Goal: Communication & Community: Ask a question

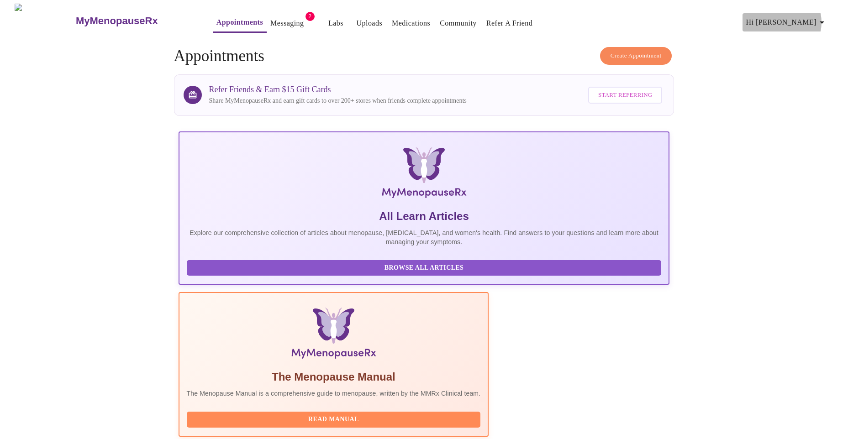
click at [821, 19] on icon "button" at bounding box center [821, 22] width 11 height 11
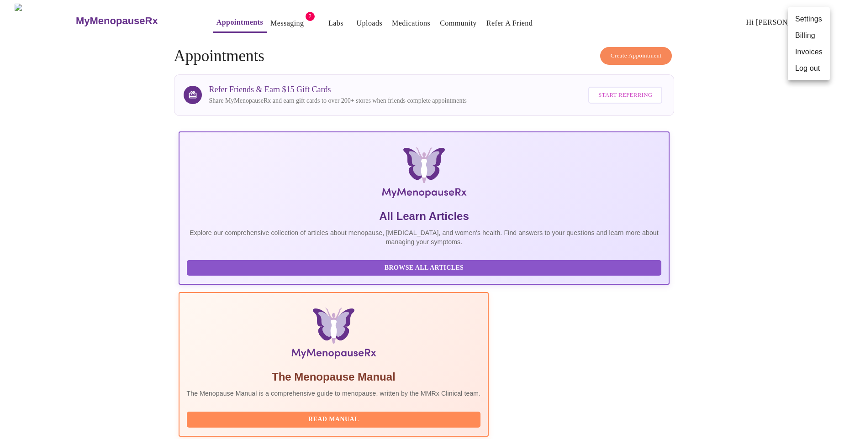
click at [781, 167] on div at bounding box center [427, 219] width 855 height 439
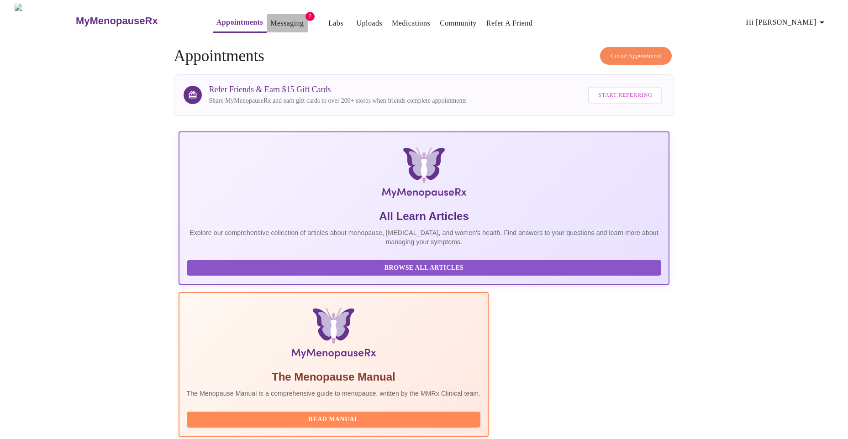
click at [276, 24] on link "Messaging" at bounding box center [286, 23] width 33 height 13
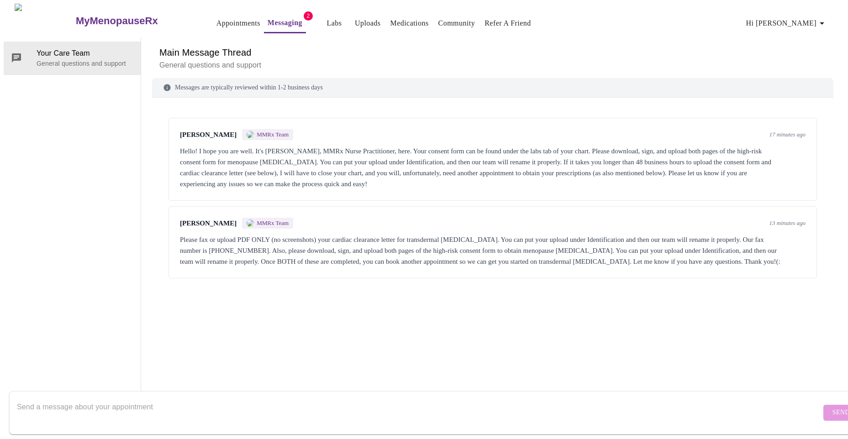
click at [326, 24] on link "Labs" at bounding box center [333, 23] width 15 height 13
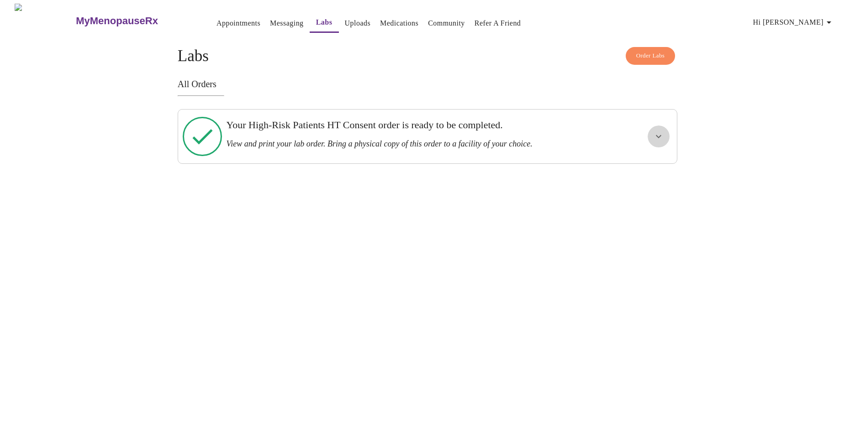
click at [661, 131] on icon "show more" at bounding box center [658, 136] width 11 height 11
click at [646, 161] on button "View Order" at bounding box center [636, 170] width 61 height 18
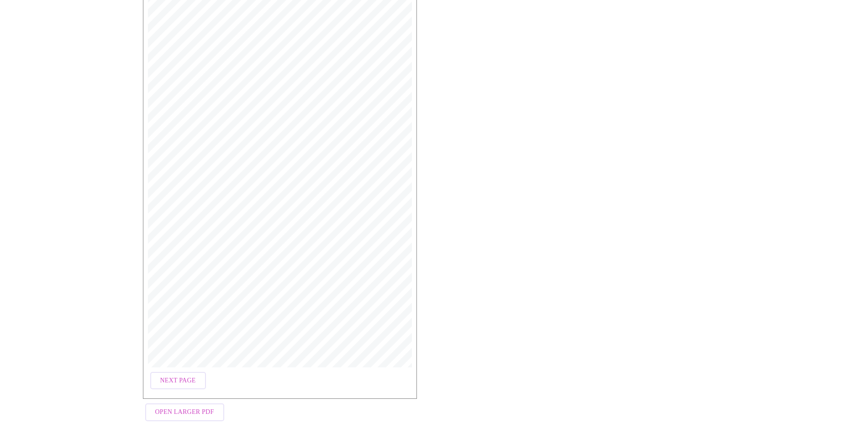
scroll to position [152, 0]
click at [189, 375] on span "Next Page" at bounding box center [178, 379] width 36 height 11
click at [207, 410] on span "Open Larger PDF" at bounding box center [184, 410] width 59 height 11
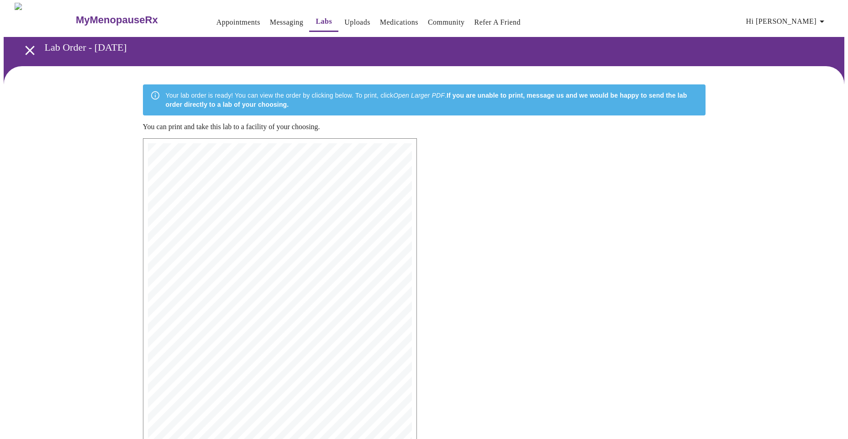
scroll to position [0, 0]
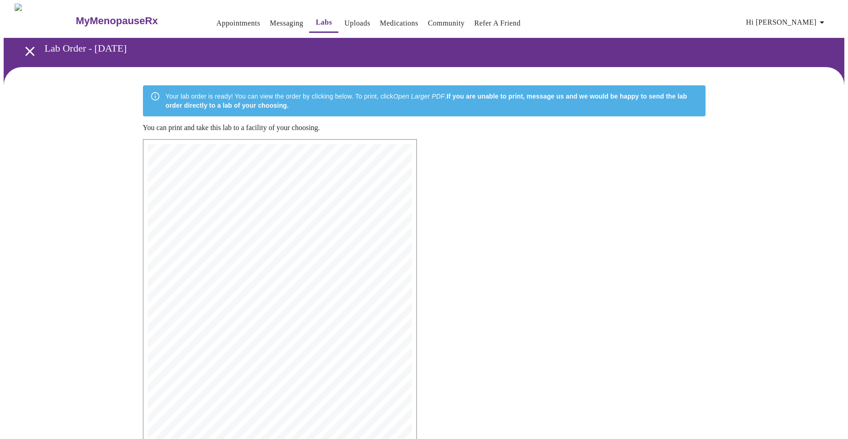
click at [344, 17] on link "Uploads" at bounding box center [357, 23] width 26 height 13
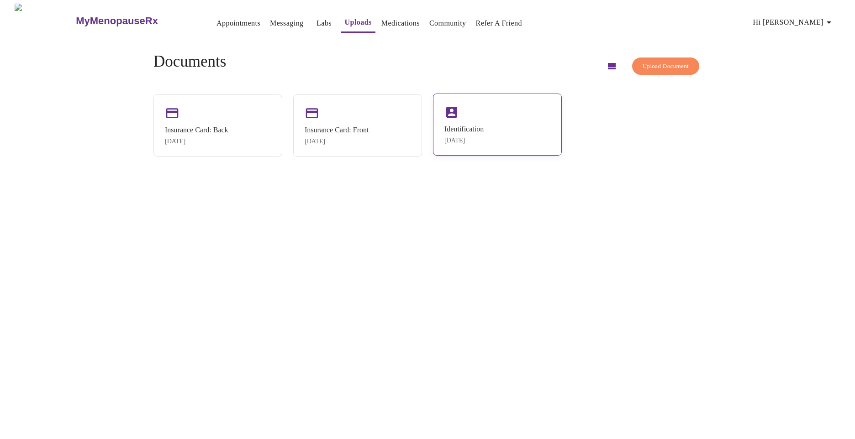
click at [503, 117] on div "Identification [DATE]" at bounding box center [497, 125] width 129 height 62
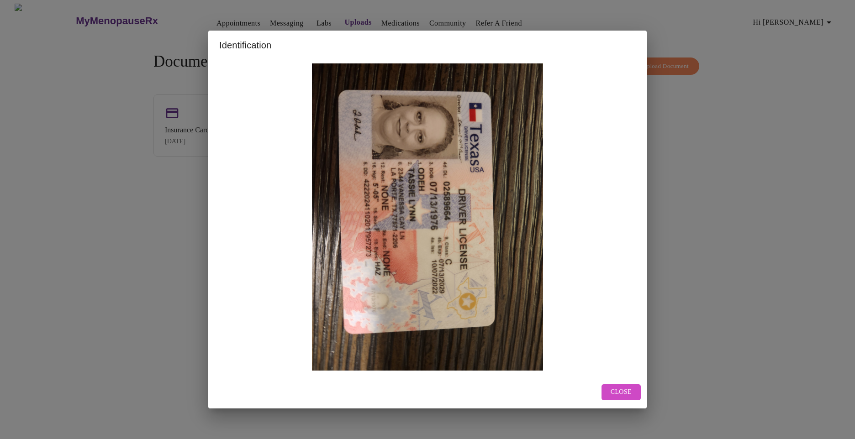
click at [620, 383] on div "Close" at bounding box center [427, 392] width 438 height 32
click at [625, 389] on span "Close" at bounding box center [620, 392] width 21 height 11
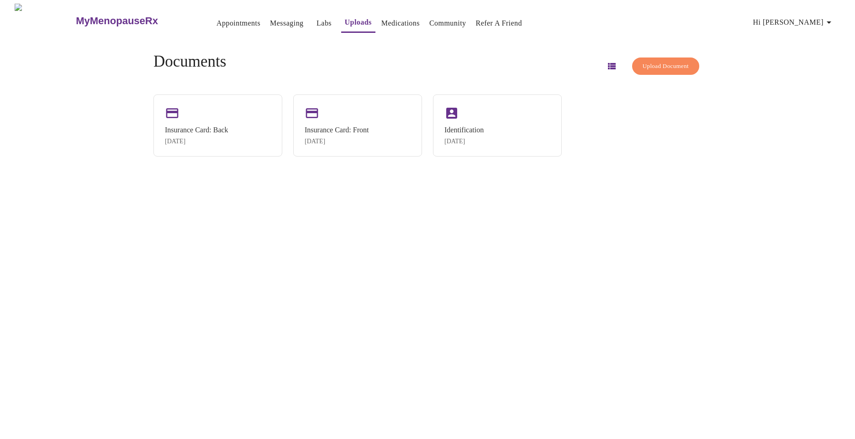
click at [644, 73] on div "Upload Document" at bounding box center [650, 66] width 101 height 27
click at [647, 61] on span "Upload Document" at bounding box center [665, 66] width 46 height 11
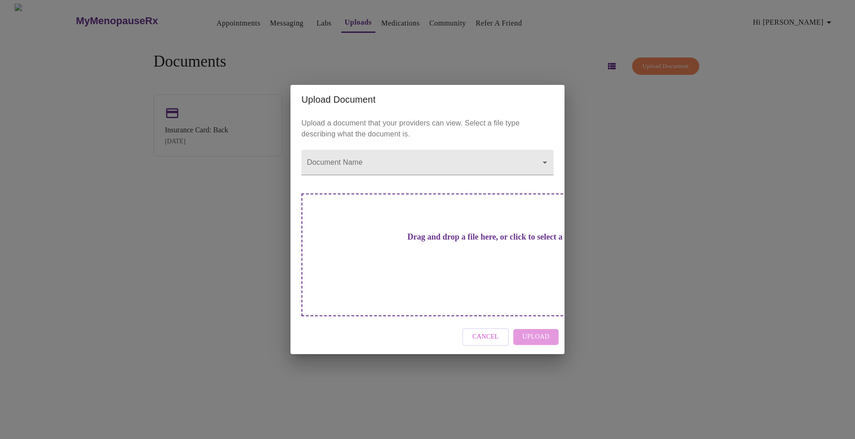
click at [441, 242] on h3 "Drag and drop a file here, or click to select a file" at bounding box center [491, 237] width 252 height 10
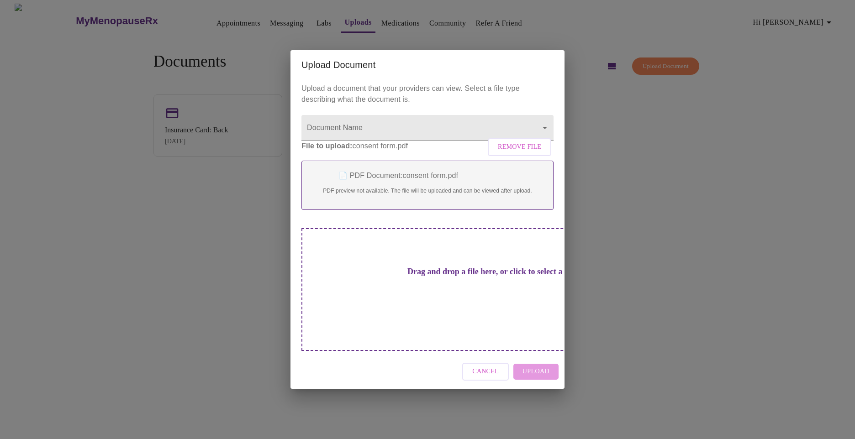
click at [541, 359] on div "Cancel Upload" at bounding box center [427, 372] width 274 height 34
click at [547, 357] on div "Cancel Upload" at bounding box center [427, 372] width 274 height 34
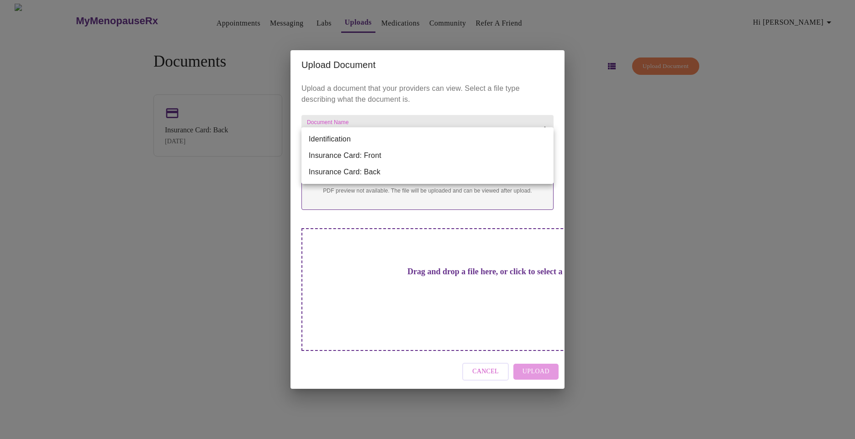
click at [354, 138] on body "MyMenopauseRx Appointments Messaging Labs Uploads Medications Community Refer a…" at bounding box center [427, 223] width 847 height 439
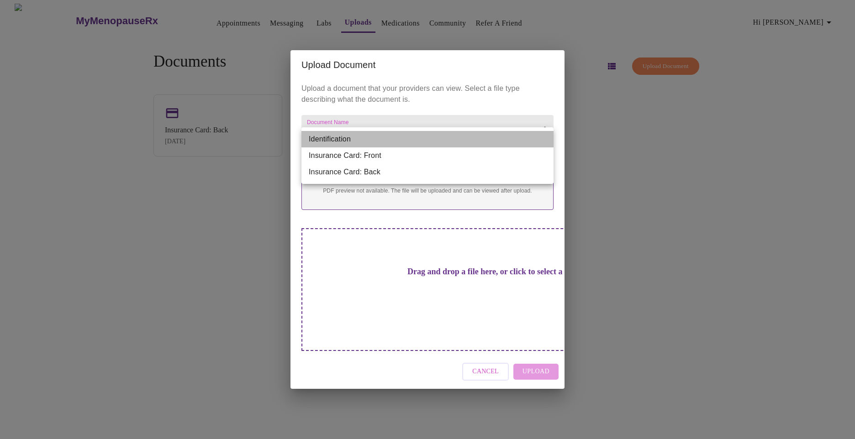
click at [354, 139] on li "Identification" at bounding box center [427, 139] width 252 height 16
type input "Identification"
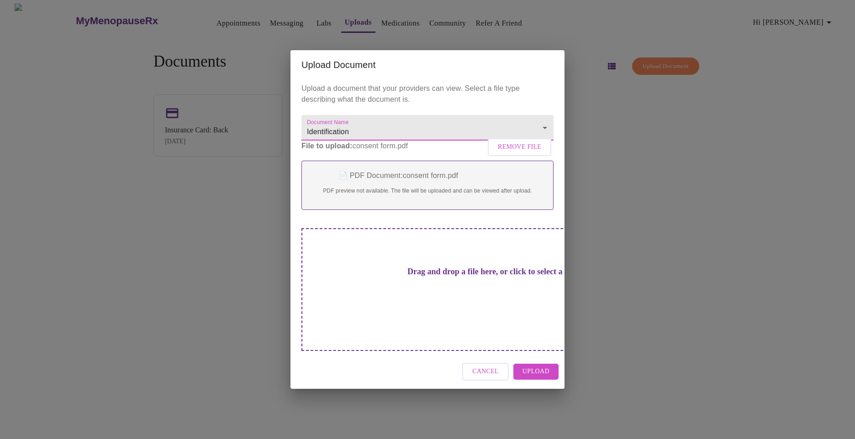
click at [528, 366] on span "Upload" at bounding box center [535, 371] width 27 height 11
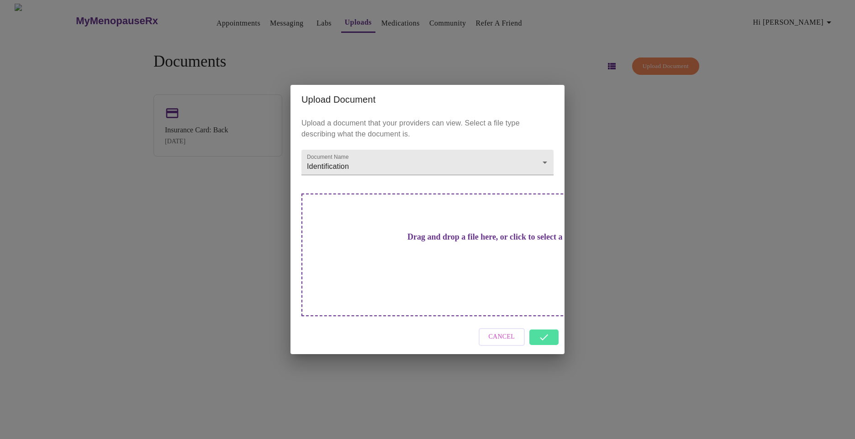
click at [547, 320] on div "Cancel" at bounding box center [427, 337] width 274 height 34
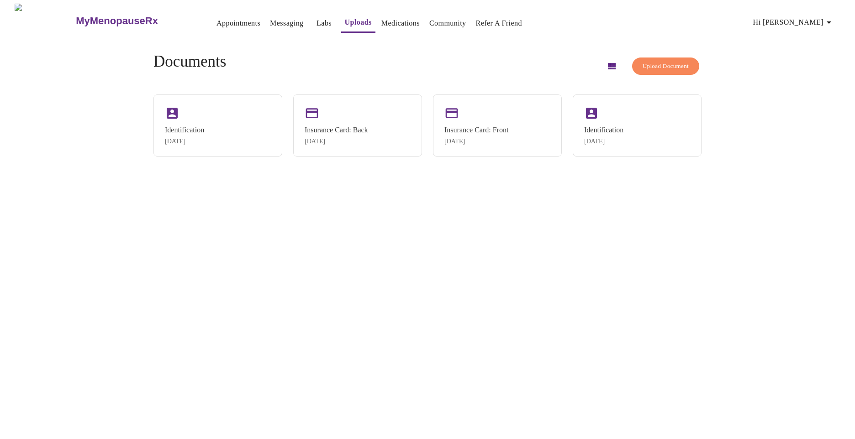
click at [272, 21] on link "Messaging" at bounding box center [286, 23] width 33 height 13
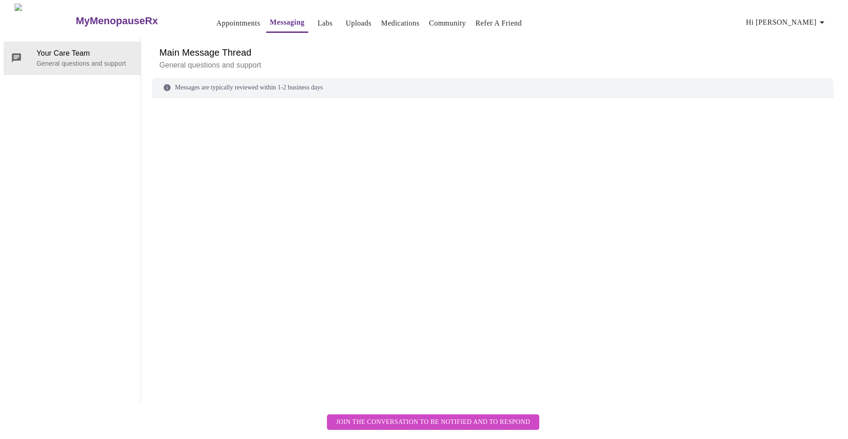
scroll to position [34, 0]
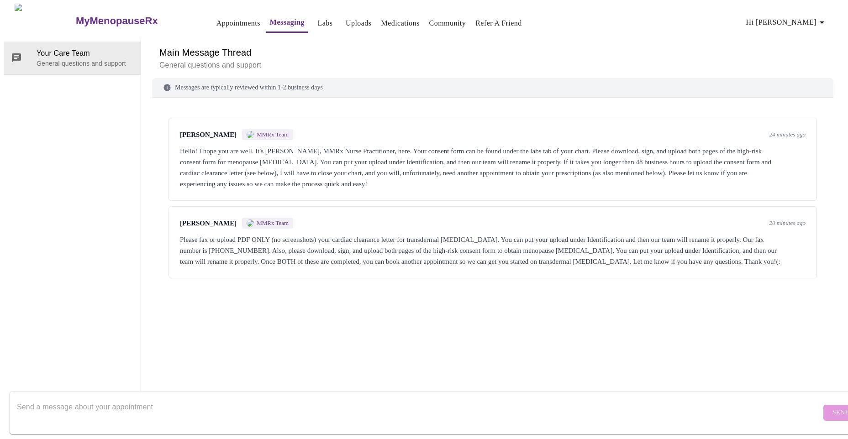
click at [115, 401] on textarea "Send a message about your appointment" at bounding box center [419, 412] width 804 height 29
click at [115, 398] on textarea "Send a message about your appointment" at bounding box center [419, 412] width 804 height 29
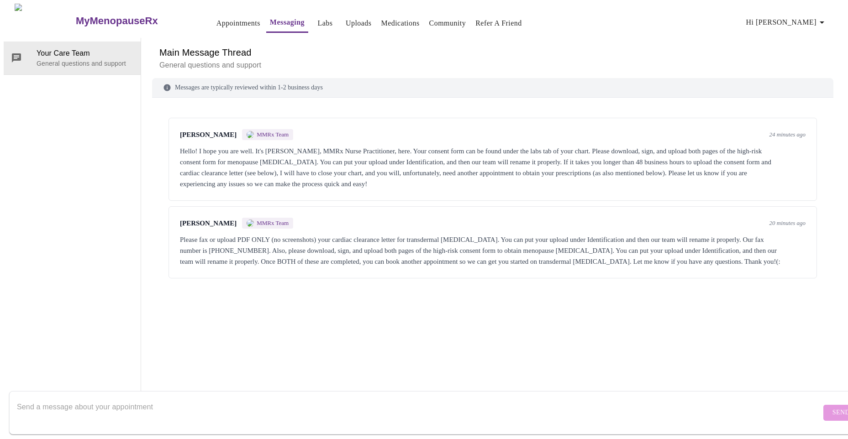
click at [70, 398] on textarea "Send a message about your appointment" at bounding box center [419, 412] width 804 height 29
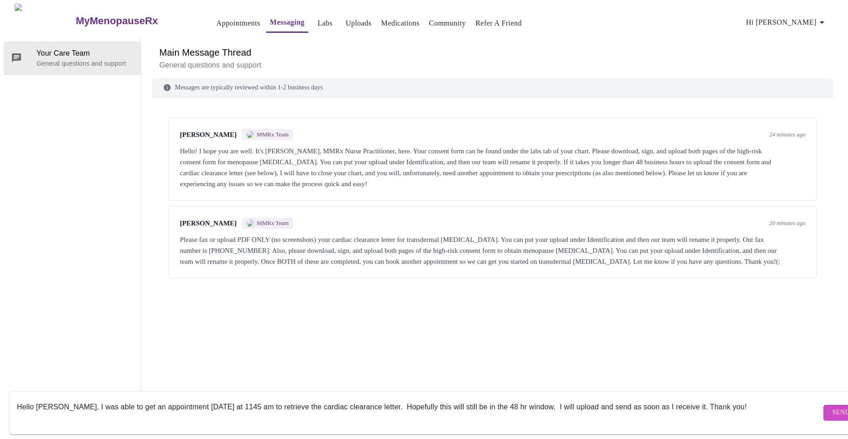
type textarea "Hello [PERSON_NAME], I was able to get an appointment [DATE] at 1145 am to retr…"
click at [832, 407] on span "Send" at bounding box center [840, 412] width 17 height 11
